Goal: Transaction & Acquisition: Book appointment/travel/reservation

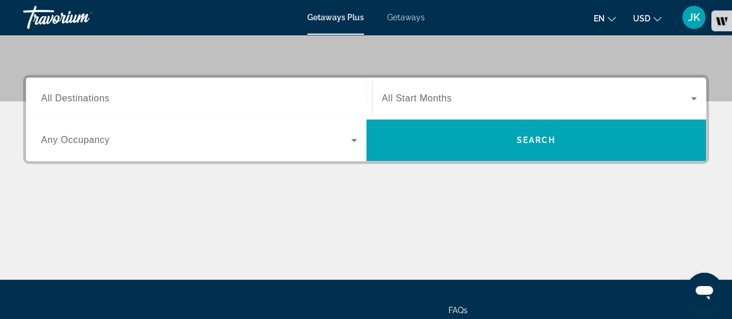
scroll to position [249, 0]
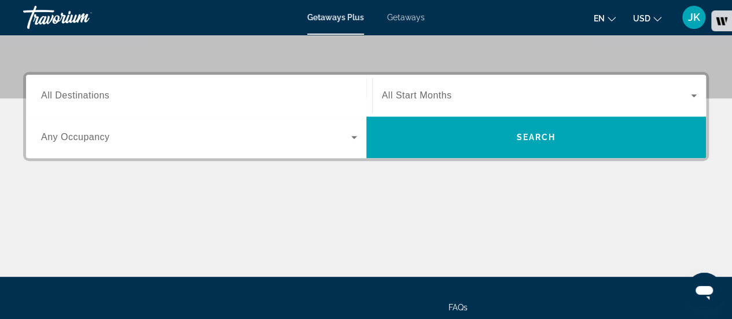
click at [263, 87] on div "Search widget" at bounding box center [199, 95] width 316 height 33
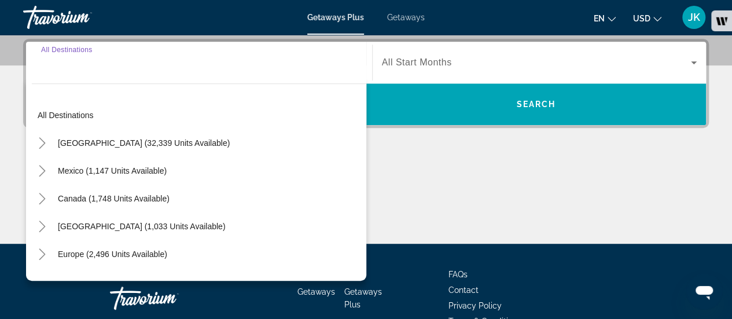
scroll to position [282, 0]
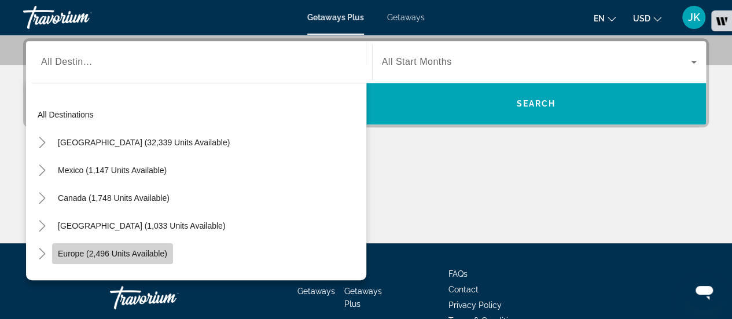
click at [89, 255] on span "Europe (2,496 units available)" at bounding box center [112, 253] width 109 height 9
type input "**********"
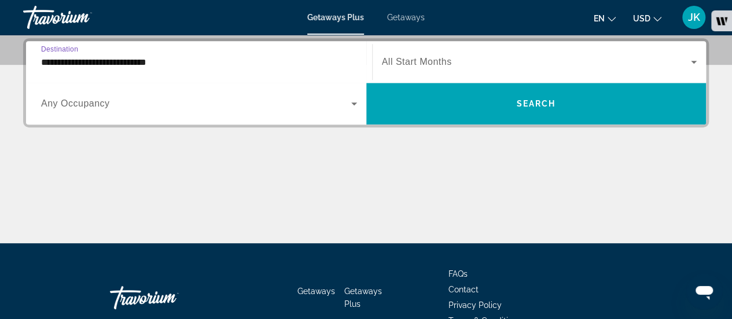
click at [138, 104] on span "Search widget" at bounding box center [196, 104] width 310 height 14
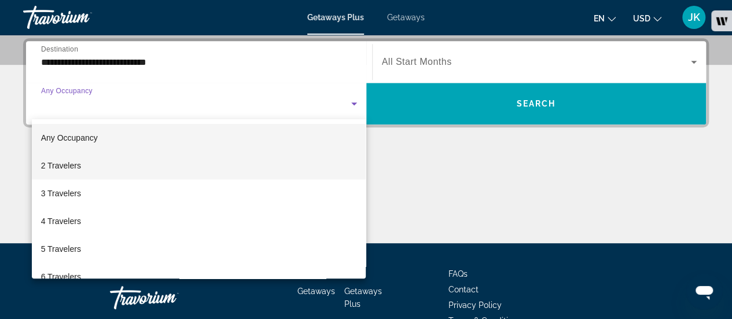
click at [140, 166] on mat-option "2 Travelers" at bounding box center [199, 166] width 335 height 28
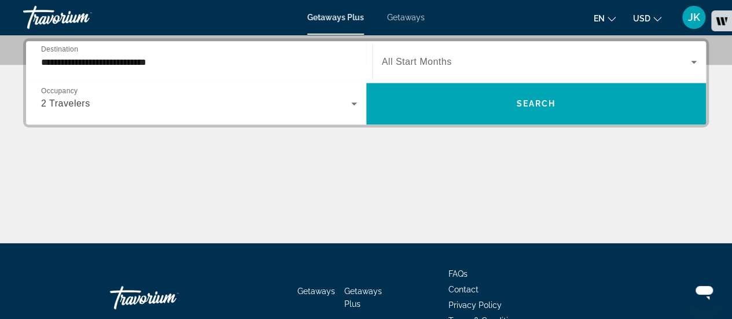
click at [429, 57] on span "All Start Months" at bounding box center [417, 62] width 70 height 10
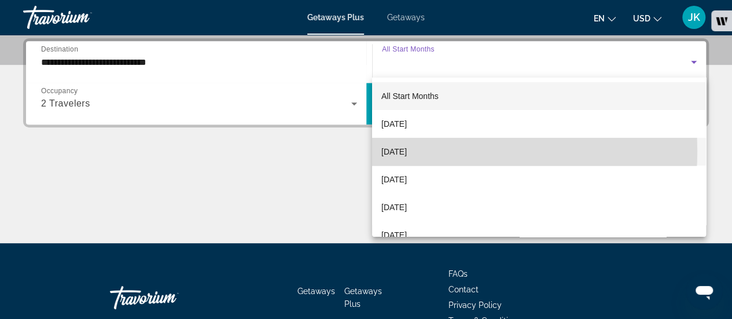
click at [407, 151] on span "[DATE]" at bounding box center [393, 152] width 25 height 14
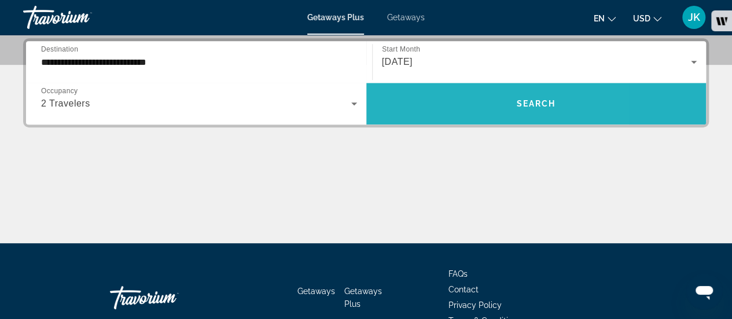
click at [447, 98] on span "Search widget" at bounding box center [536, 104] width 340 height 28
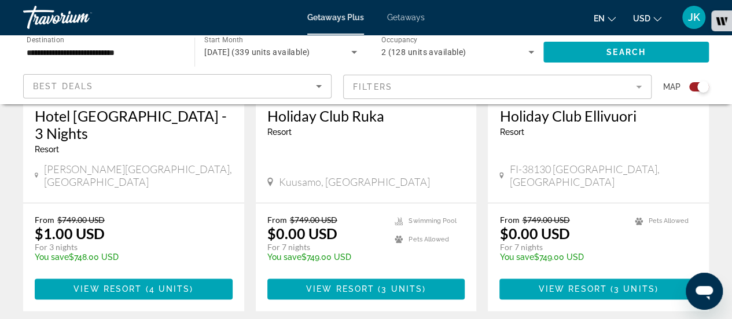
scroll to position [602, 0]
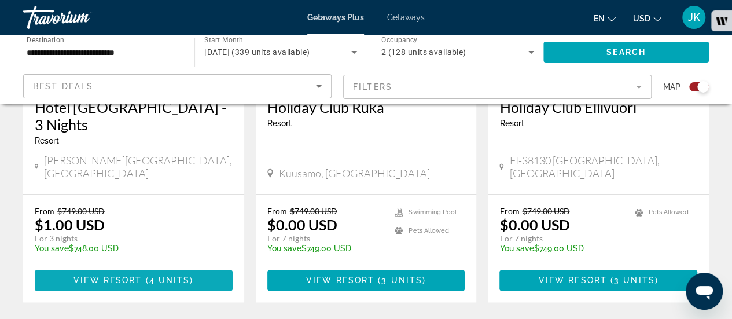
click at [197, 266] on span "Main content" at bounding box center [134, 280] width 198 height 28
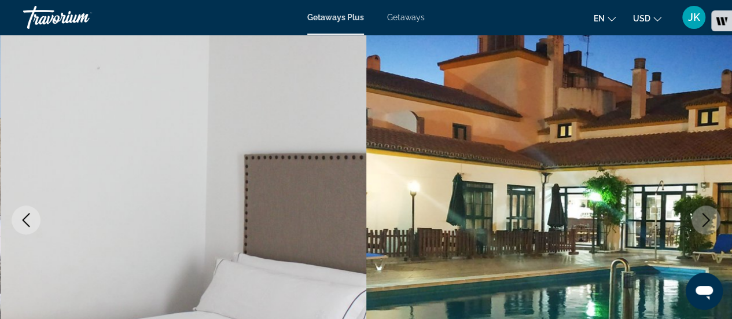
scroll to position [34, 0]
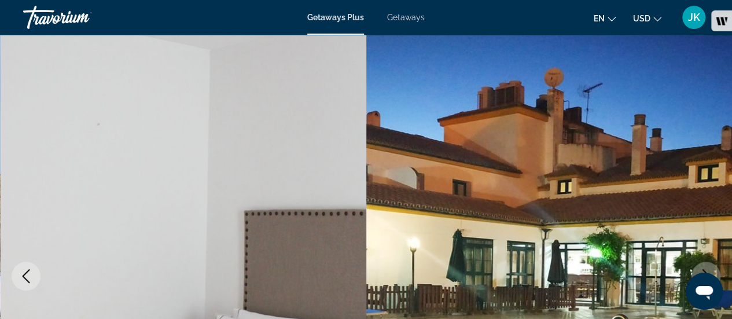
click at [57, 19] on div "Travorium" at bounding box center [81, 17] width 116 height 30
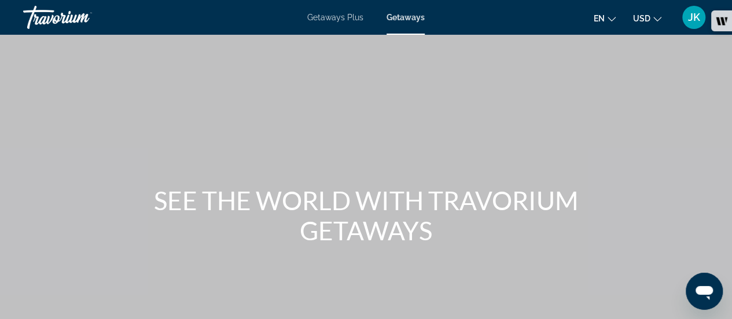
click at [347, 19] on span "Getaways Plus" at bounding box center [335, 17] width 56 height 9
click at [401, 20] on span "Getaways" at bounding box center [406, 17] width 38 height 9
click at [341, 19] on span "Getaways Plus" at bounding box center [335, 17] width 56 height 9
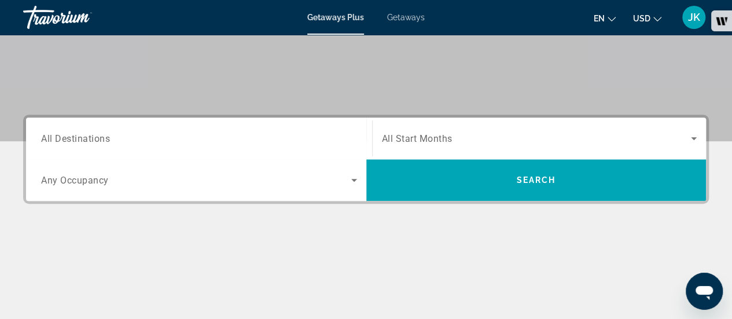
scroll to position [208, 0]
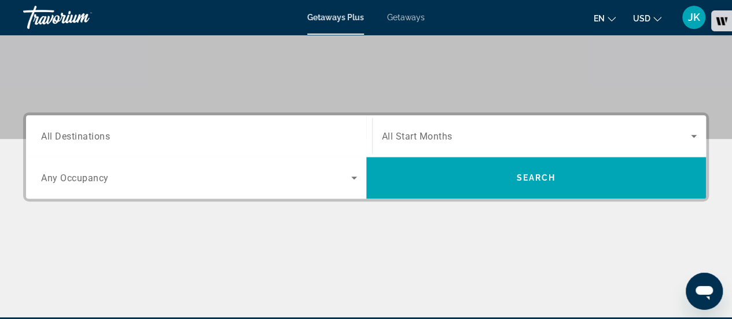
click at [260, 141] on input "Destination All Destinations" at bounding box center [199, 137] width 316 height 14
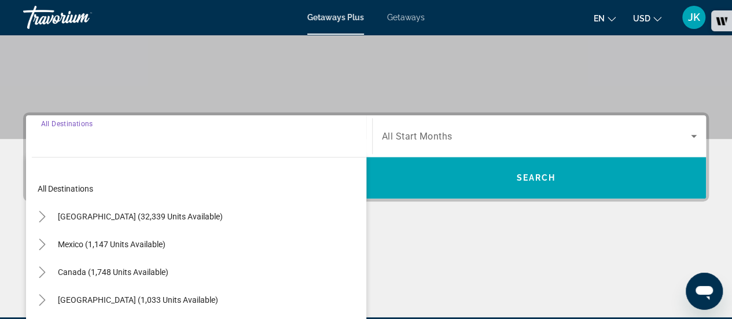
scroll to position [282, 0]
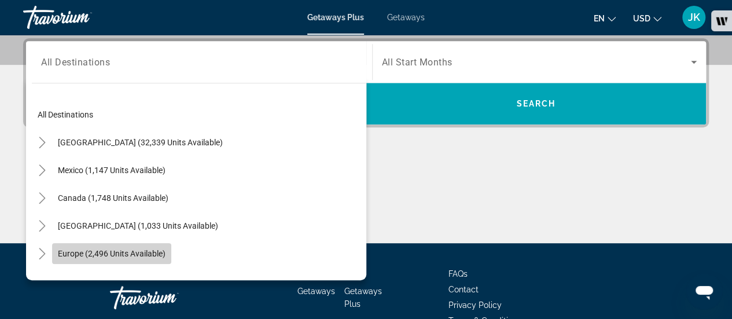
click at [166, 250] on span "Search widget" at bounding box center [111, 254] width 119 height 28
type input "**********"
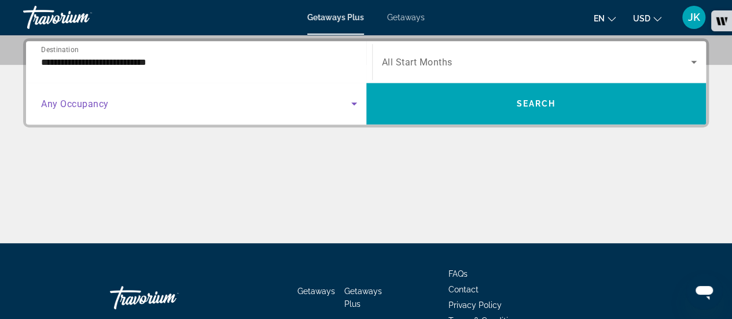
click at [152, 108] on span "Search widget" at bounding box center [196, 104] width 310 height 14
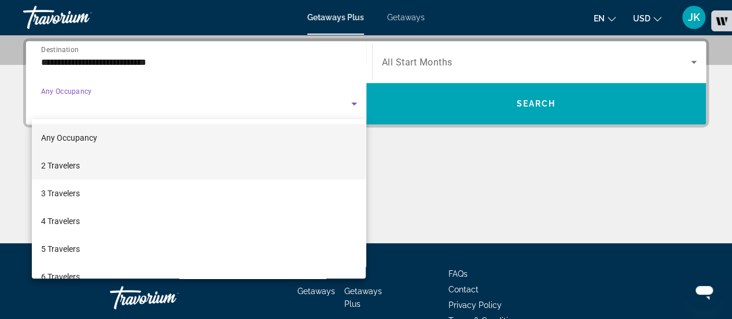
click at [164, 156] on mat-option "2 Travelers" at bounding box center [199, 166] width 335 height 28
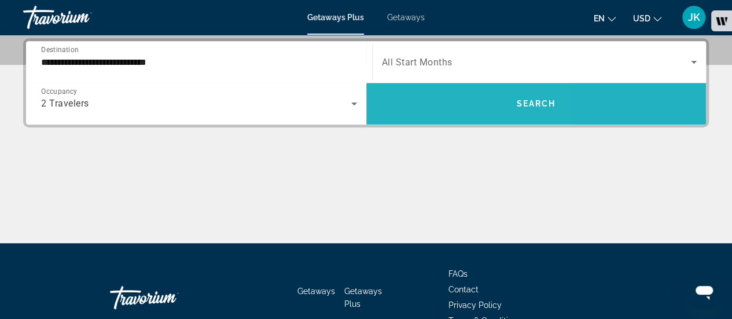
click at [418, 111] on span "Search widget" at bounding box center [536, 104] width 340 height 28
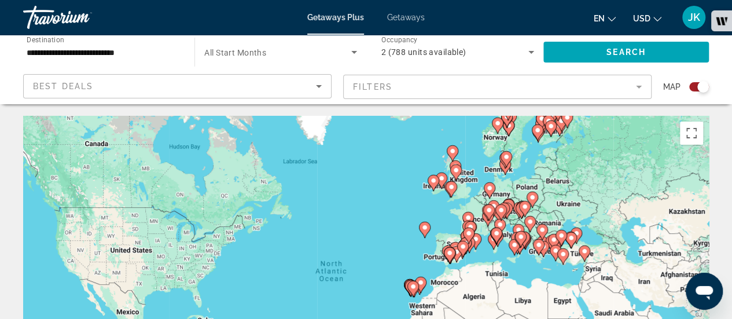
click at [501, 86] on mat-form-field "Filters" at bounding box center [497, 87] width 309 height 24
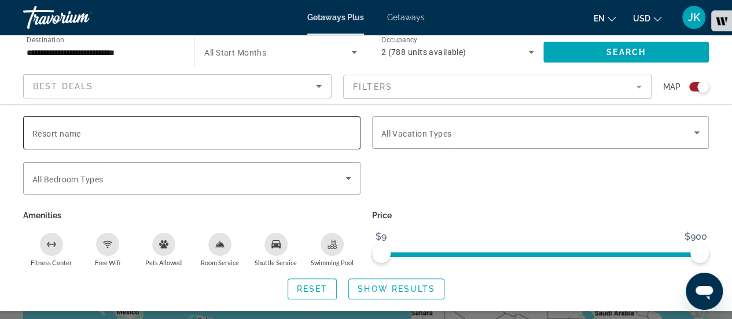
click at [242, 138] on input "Resort name" at bounding box center [191, 133] width 319 height 14
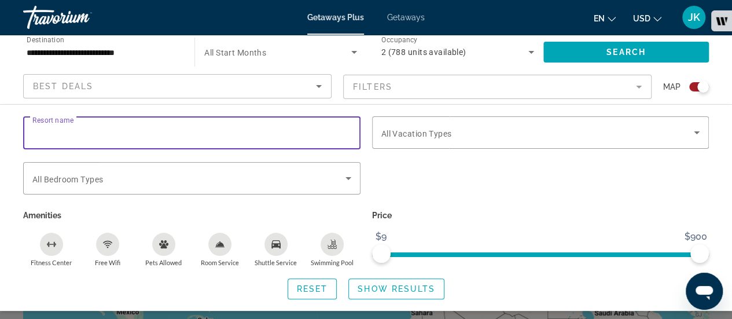
paste input "**********"
type input "**********"
click at [0, 142] on div "**********" at bounding box center [366, 207] width 732 height 183
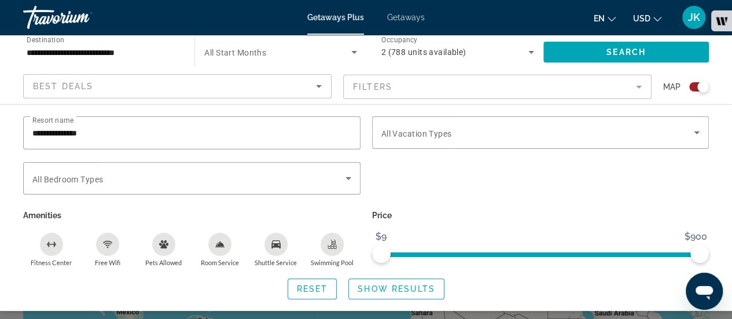
click at [666, 68] on div "Search" at bounding box center [632, 52] width 177 height 35
click at [665, 62] on span "Search widget" at bounding box center [627, 52] width 166 height 28
